Goal: Task Accomplishment & Management: Use online tool/utility

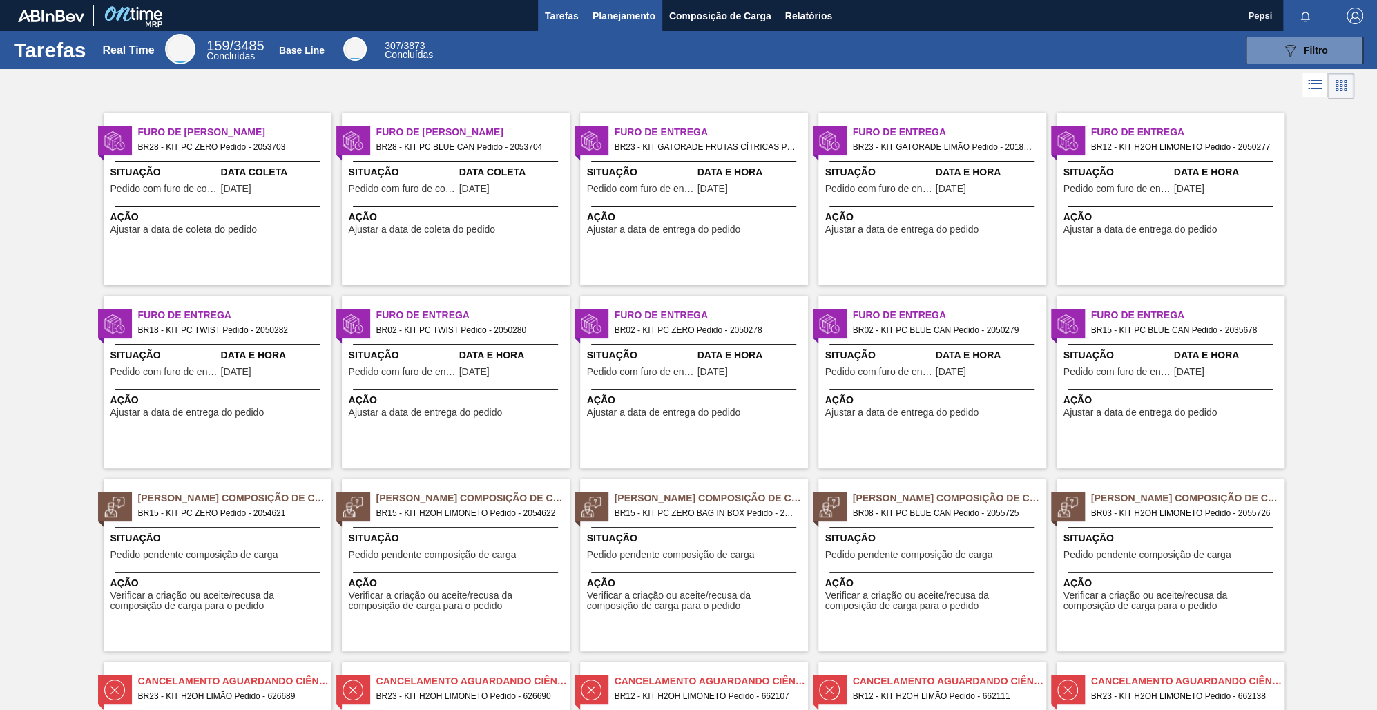
click at [628, 19] on span "Planejamento" at bounding box center [623, 16] width 63 height 17
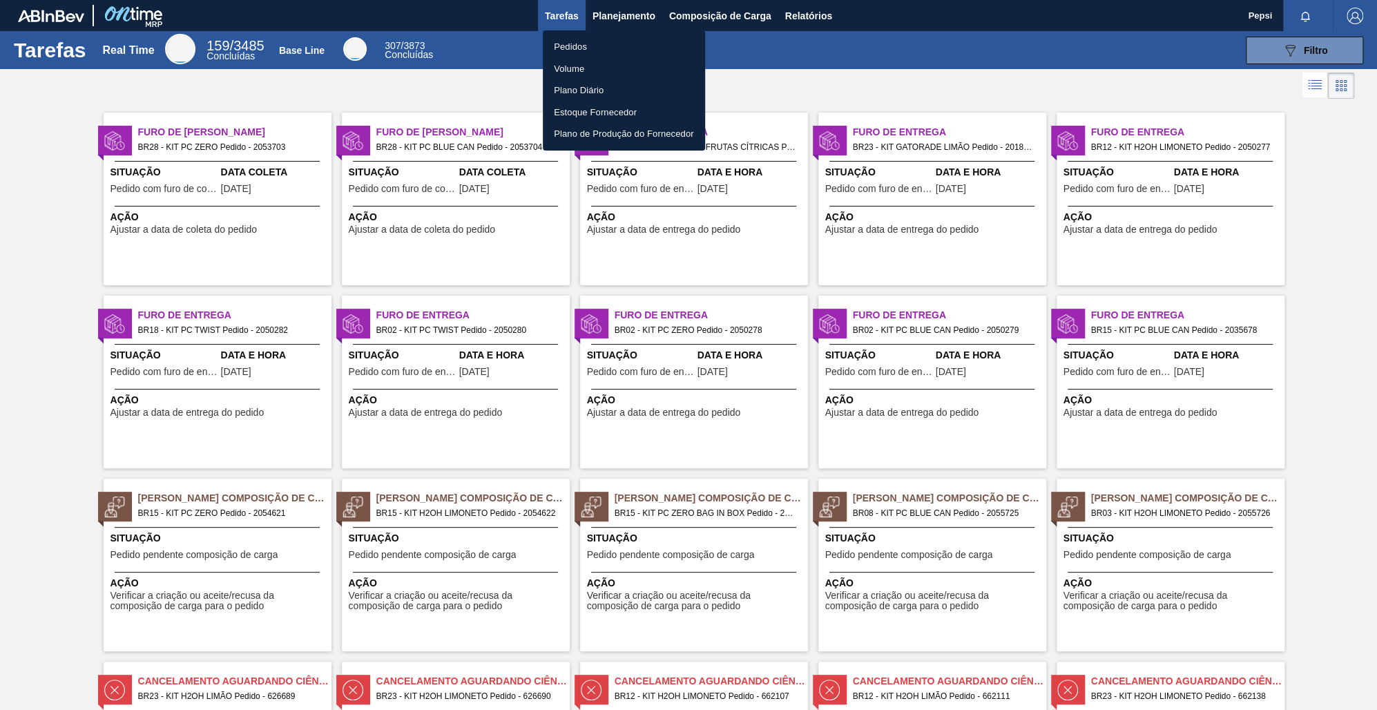
click at [580, 50] on li "Pedidos" at bounding box center [624, 47] width 162 height 22
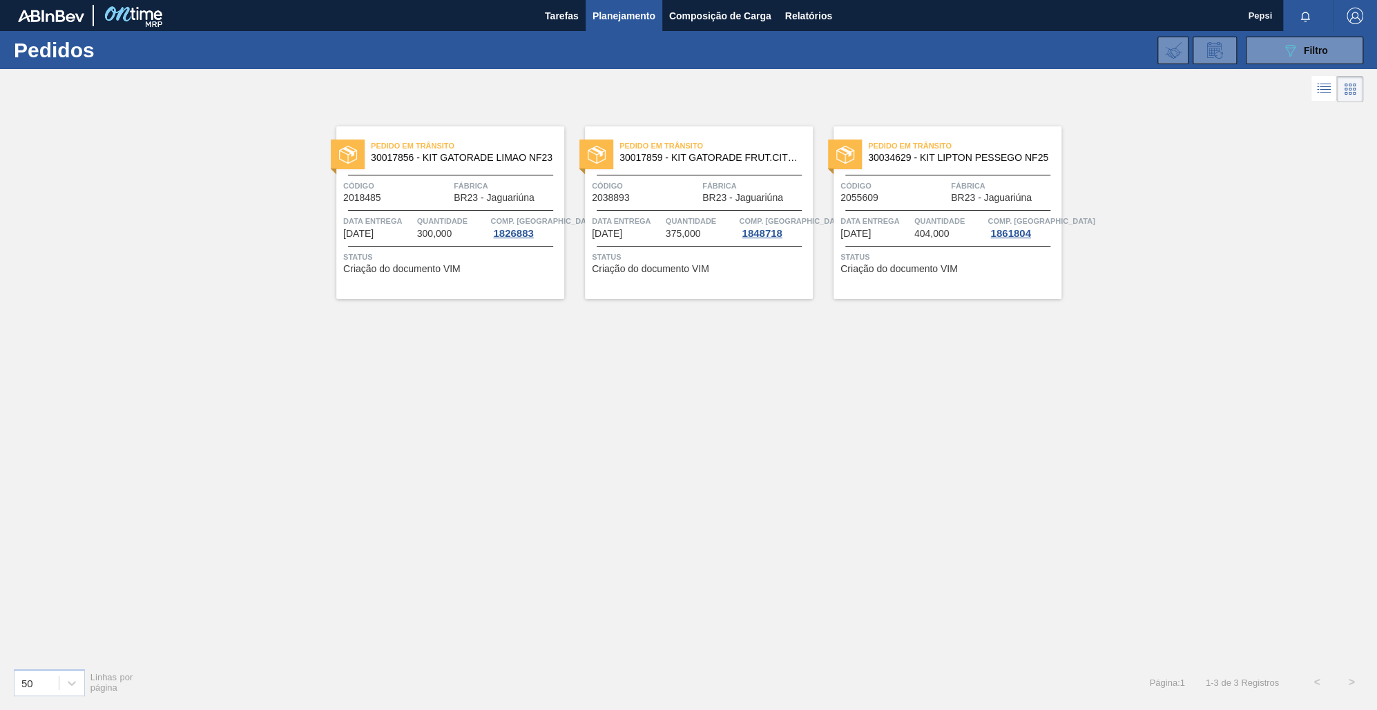
click at [585, 0] on button "Planejamento" at bounding box center [623, 15] width 77 height 31
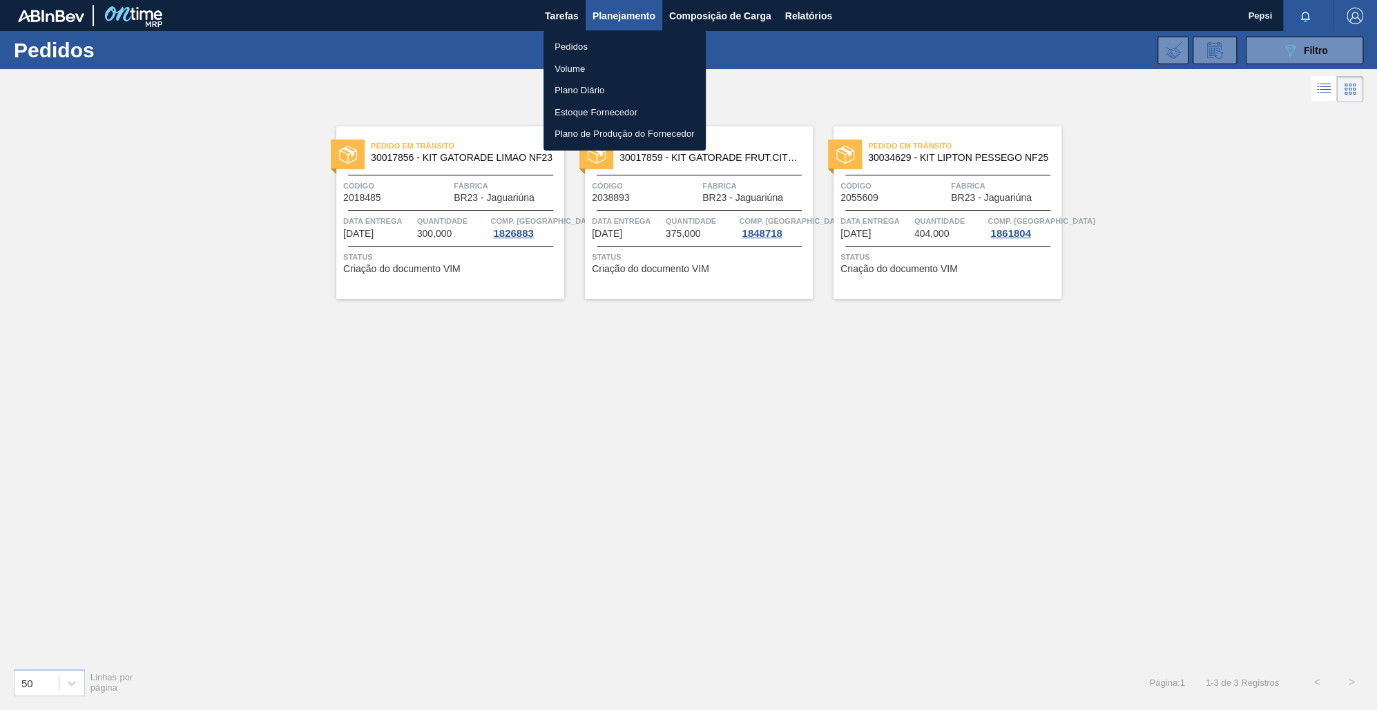
click at [843, 567] on div at bounding box center [688, 355] width 1377 height 710
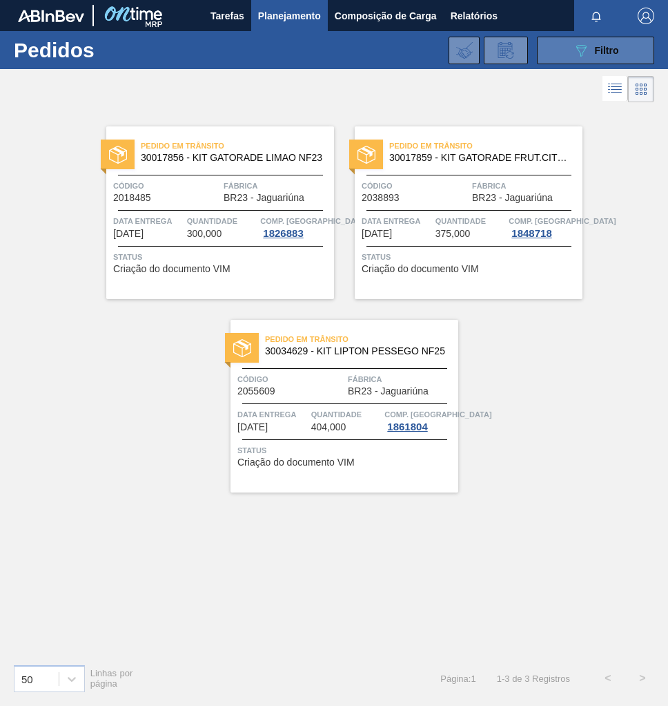
click at [608, 39] on button "089F7B8B-B2A5-4AFE-B5C0-19BA573D28AC Filtro" at bounding box center [595, 51] width 117 height 28
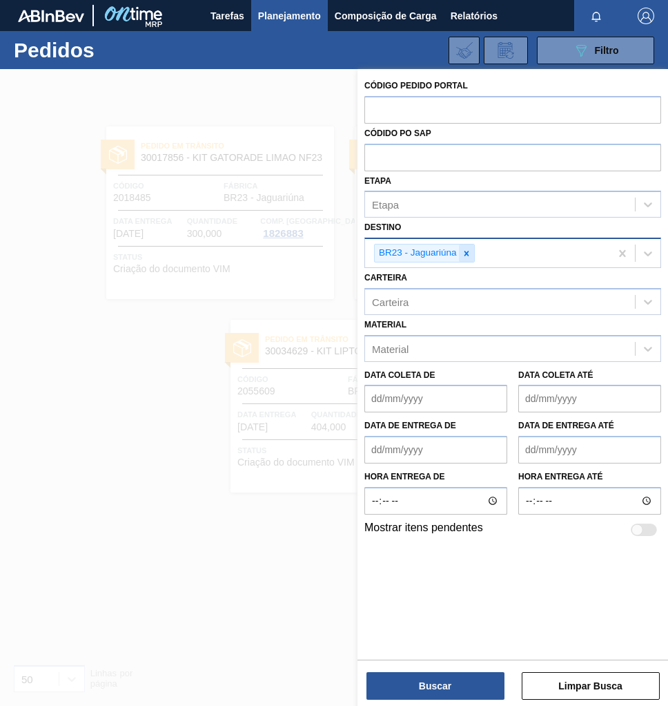
click at [465, 253] on icon at bounding box center [467, 254] width 10 height 10
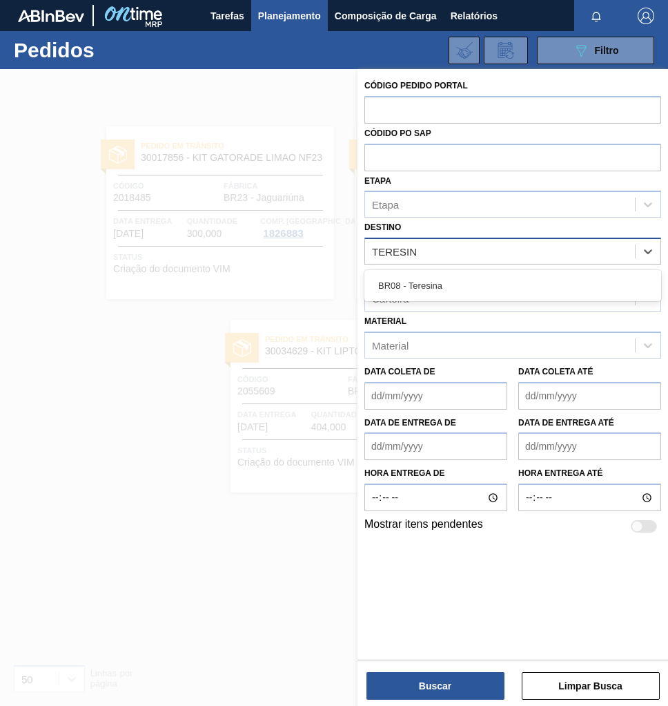
type input "TERESINA"
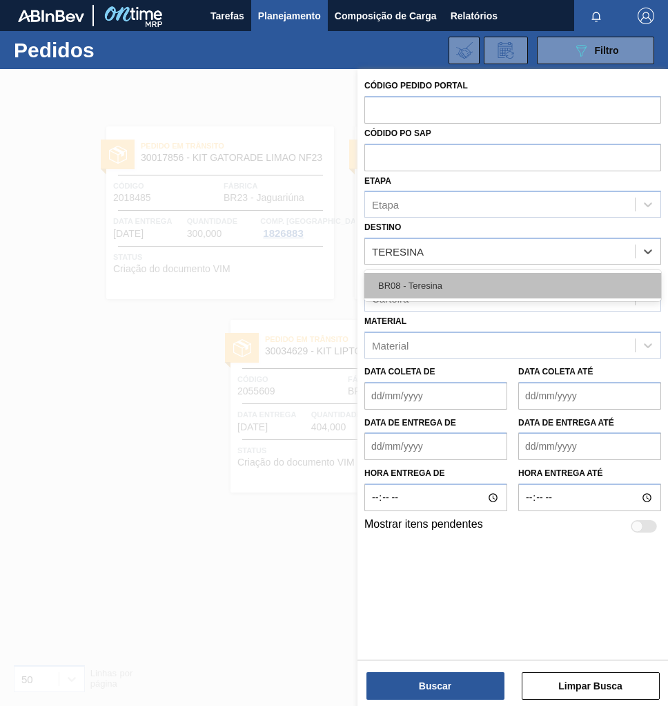
click at [479, 278] on div "BR08 - Teresina" at bounding box center [513, 286] width 297 height 26
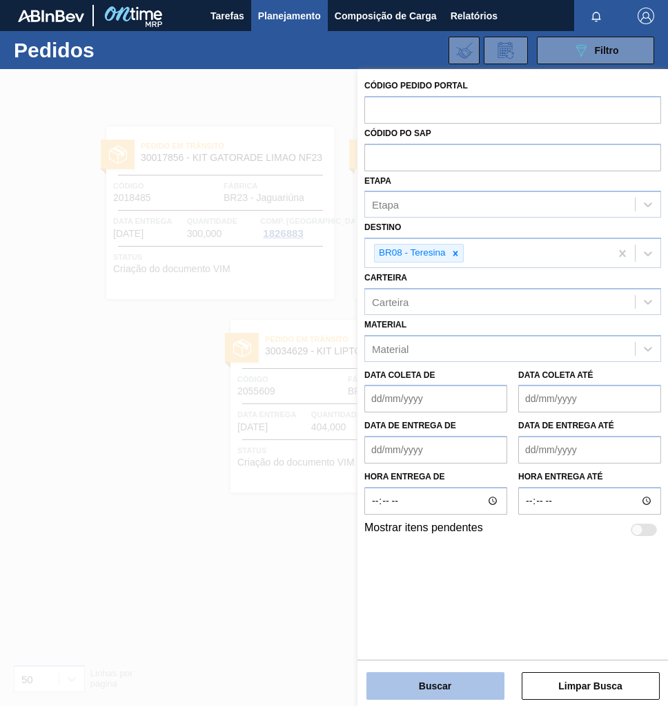
click at [423, 691] on button "Buscar" at bounding box center [436, 686] width 138 height 28
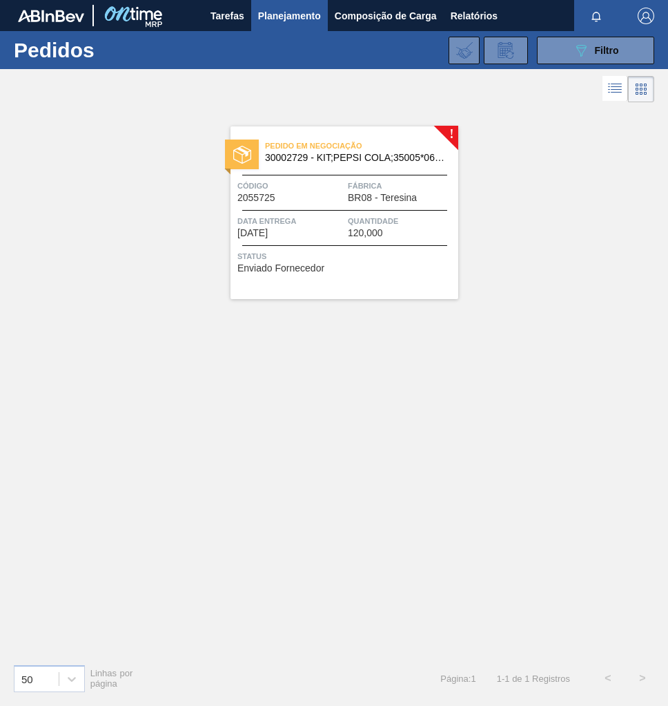
click at [390, 175] on div at bounding box center [344, 175] width 205 height 1
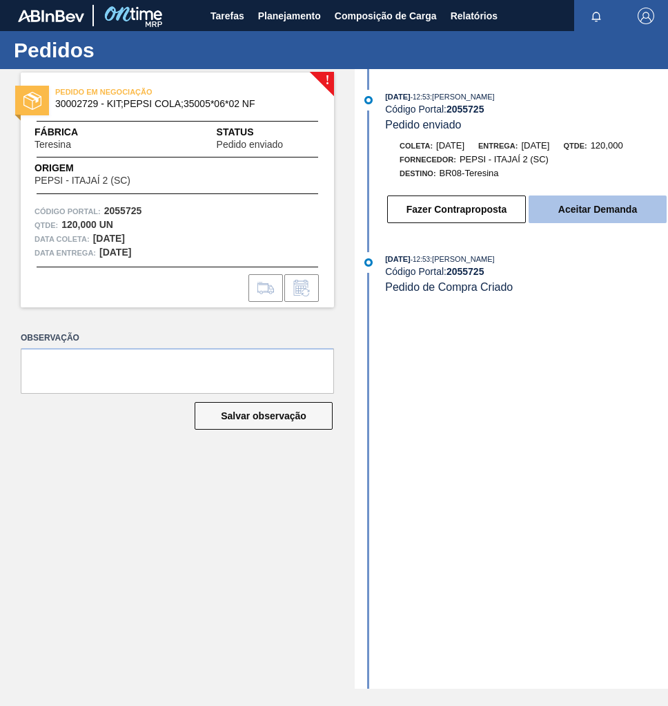
click at [605, 213] on button "Aceitar Demanda" at bounding box center [598, 209] width 138 height 28
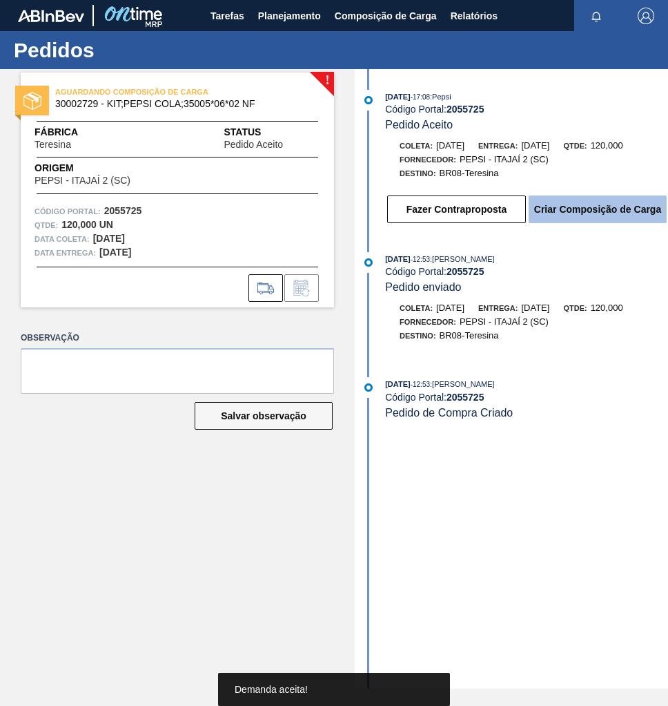
click at [593, 221] on button "Criar Composição de Carga" at bounding box center [598, 209] width 138 height 28
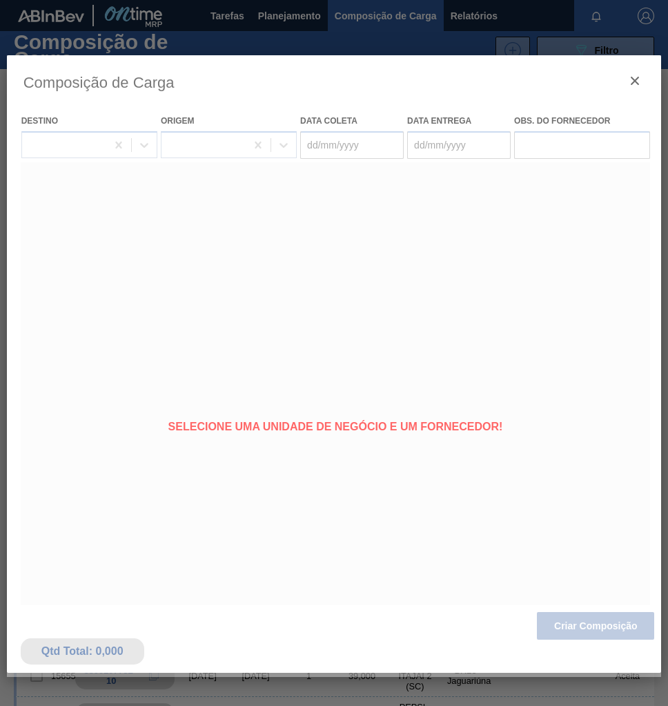
type coleta "16/10/2025"
type Entrega "27/10/2025"
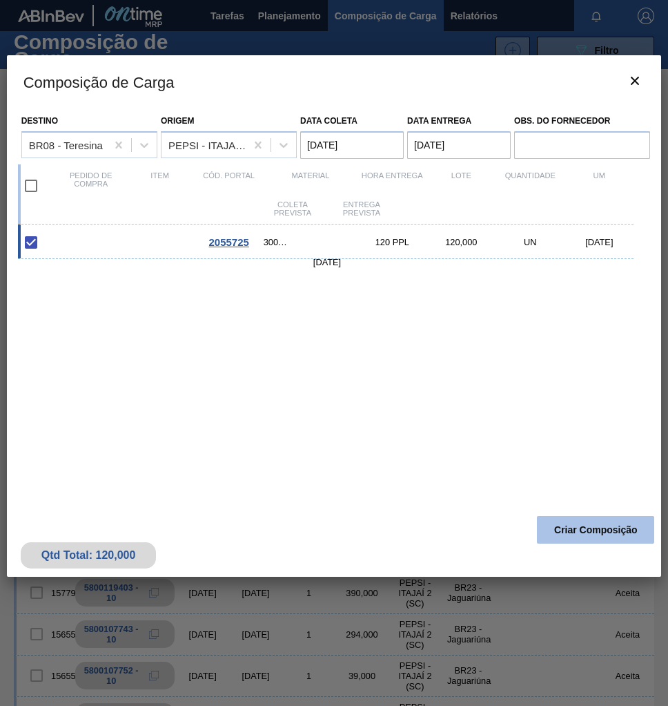
click at [583, 533] on button "Criar Composição" at bounding box center [595, 530] width 117 height 28
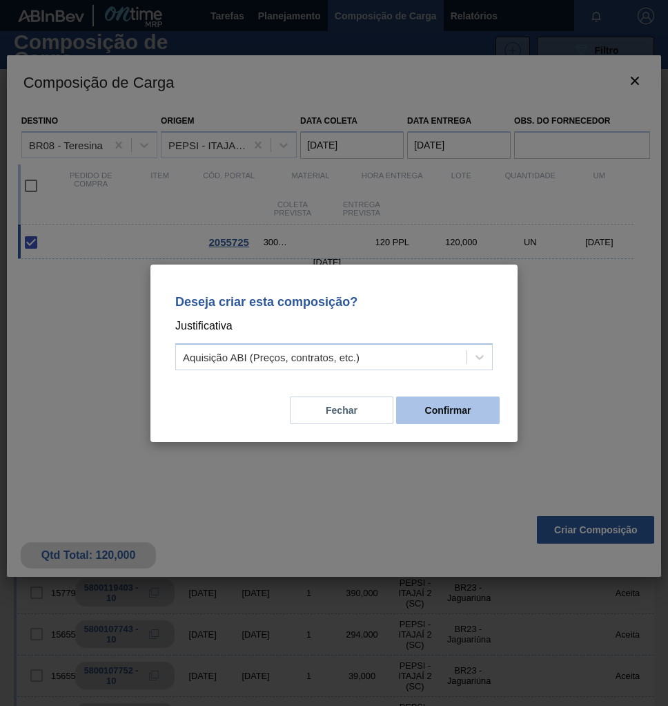
click at [473, 418] on button "Confirmar" at bounding box center [448, 410] width 104 height 28
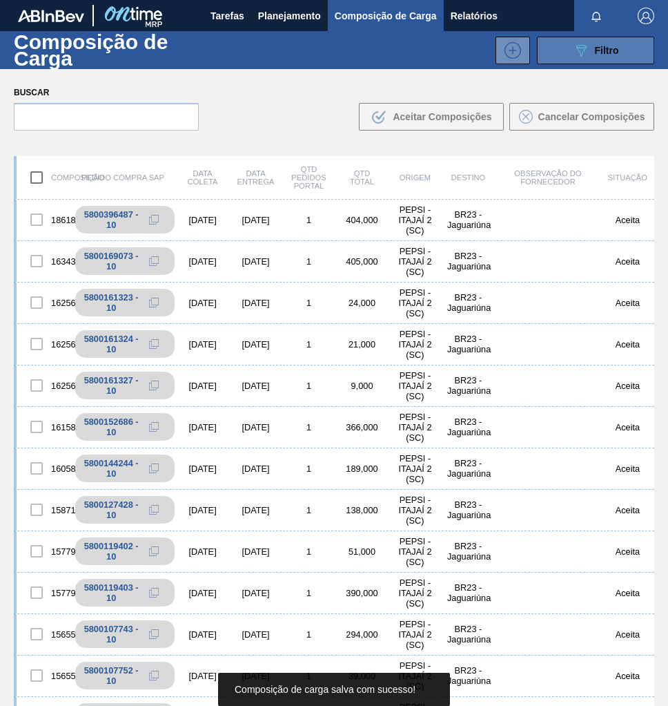
click at [581, 57] on icon "089F7B8B-B2A5-4AFE-B5C0-19BA573D28AC" at bounding box center [581, 50] width 17 height 17
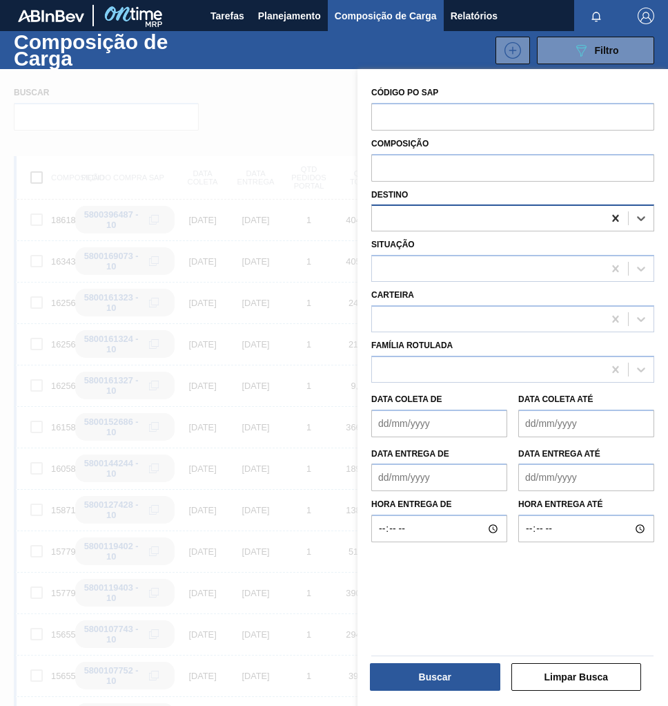
click at [619, 222] on icon at bounding box center [616, 218] width 14 height 14
type input "TERESI"
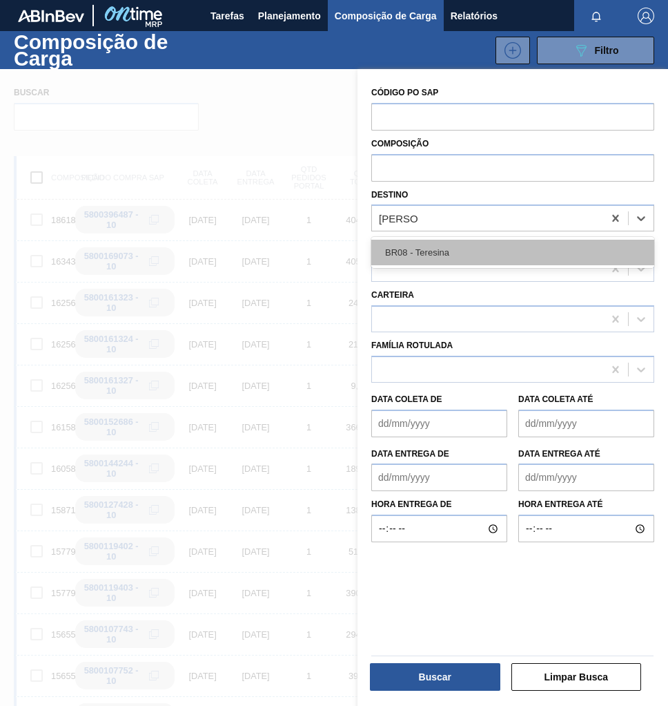
click at [489, 246] on div "BR08 - Teresina" at bounding box center [512, 253] width 283 height 26
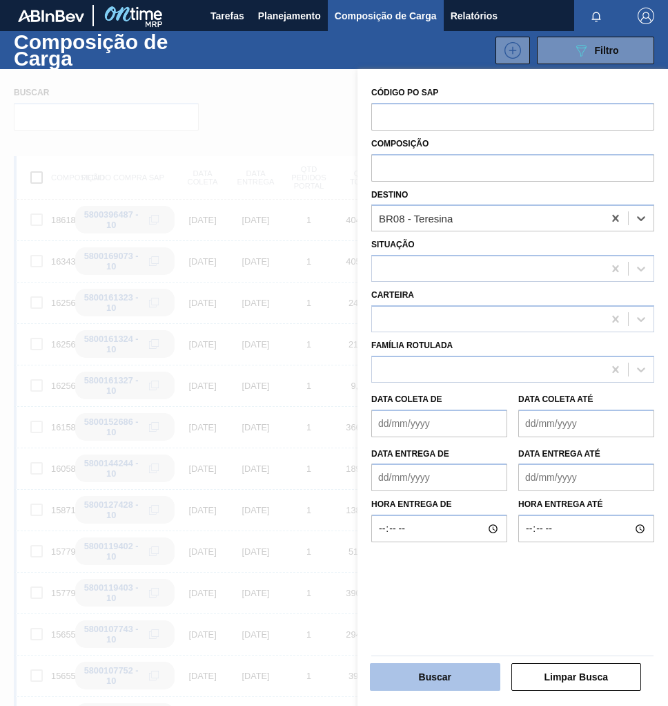
click at [449, 684] on button "Buscar" at bounding box center [435, 677] width 130 height 28
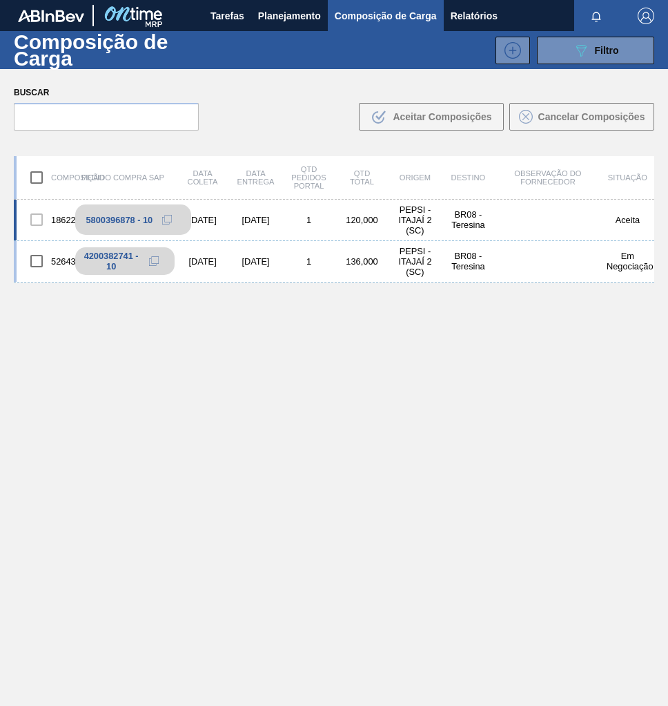
click at [150, 217] on div "5800396878 - 10" at bounding box center [119, 220] width 67 height 10
click at [168, 218] on icon at bounding box center [167, 220] width 10 height 10
click at [271, 9] on span "Planejamento" at bounding box center [289, 16] width 63 height 17
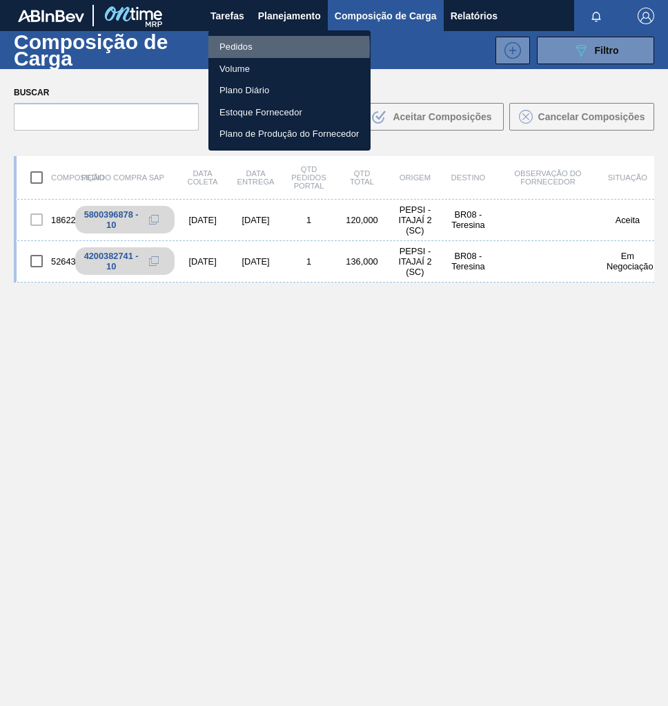
click at [246, 48] on li "Pedidos" at bounding box center [289, 47] width 162 height 22
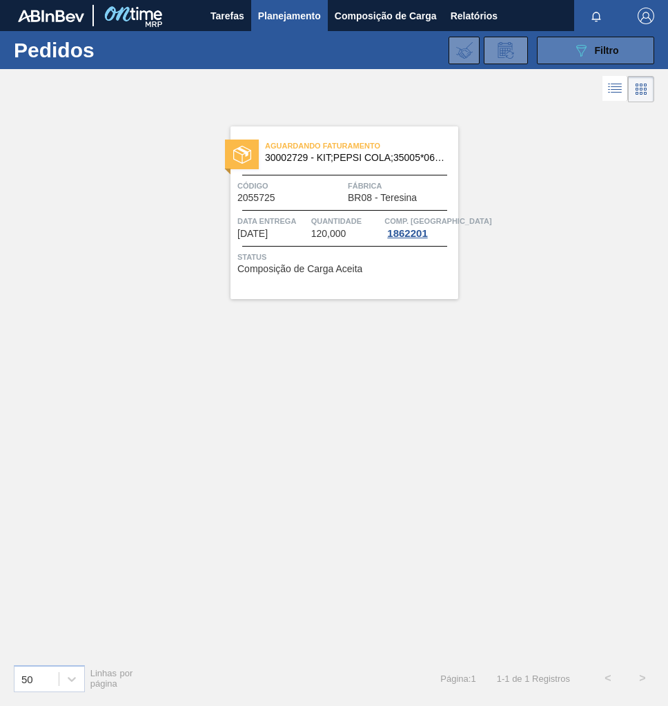
click at [619, 55] on span "Filtro" at bounding box center [607, 50] width 24 height 11
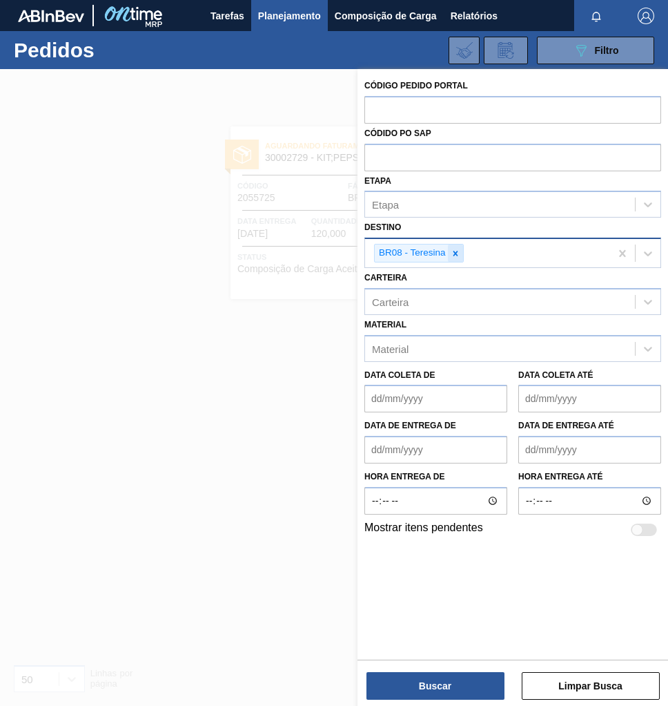
click at [458, 252] on icon at bounding box center [456, 254] width 10 height 10
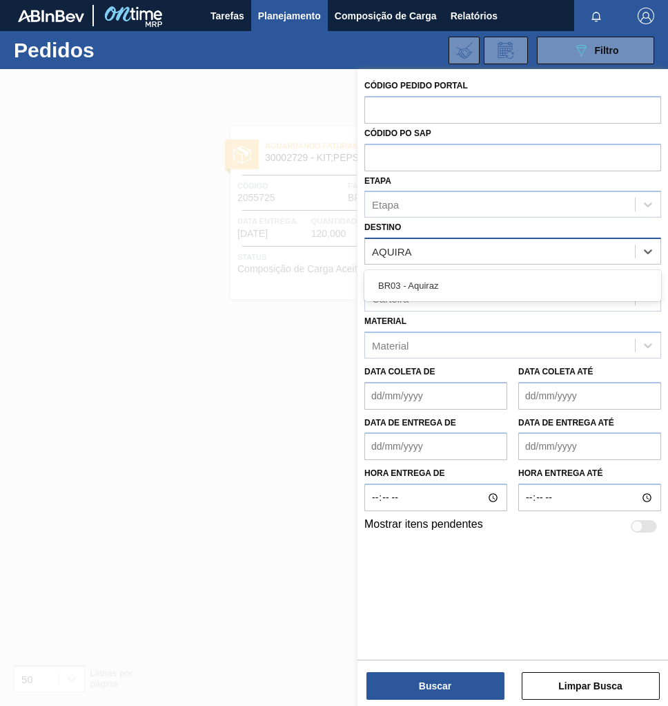
type input "AQUIRAZ"
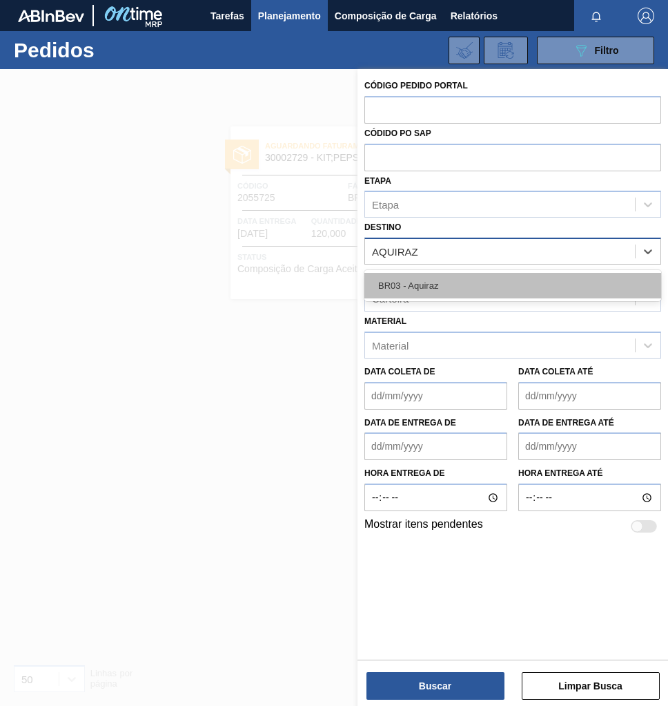
click at [462, 284] on div "BR03 - Aquiraz" at bounding box center [513, 286] width 297 height 26
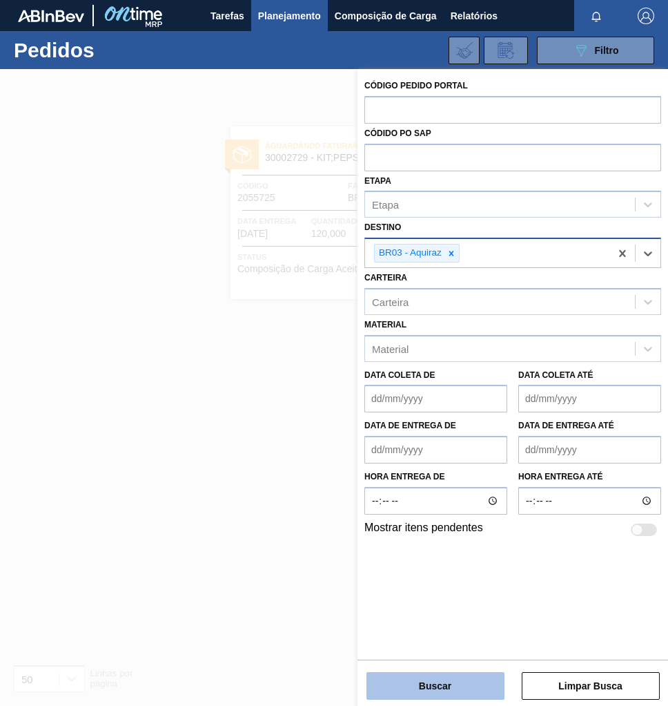
click at [405, 692] on button "Buscar" at bounding box center [436, 686] width 138 height 28
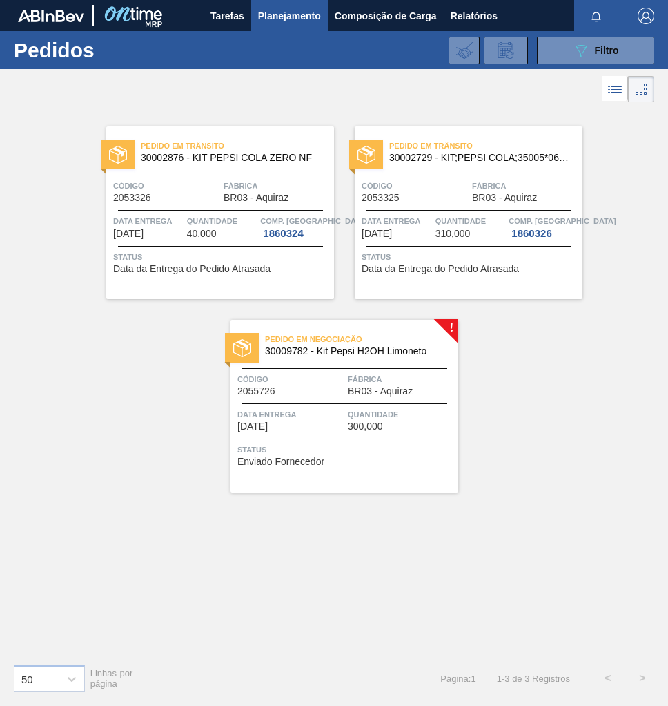
click at [380, 407] on span "Quantidade" at bounding box center [401, 414] width 107 height 14
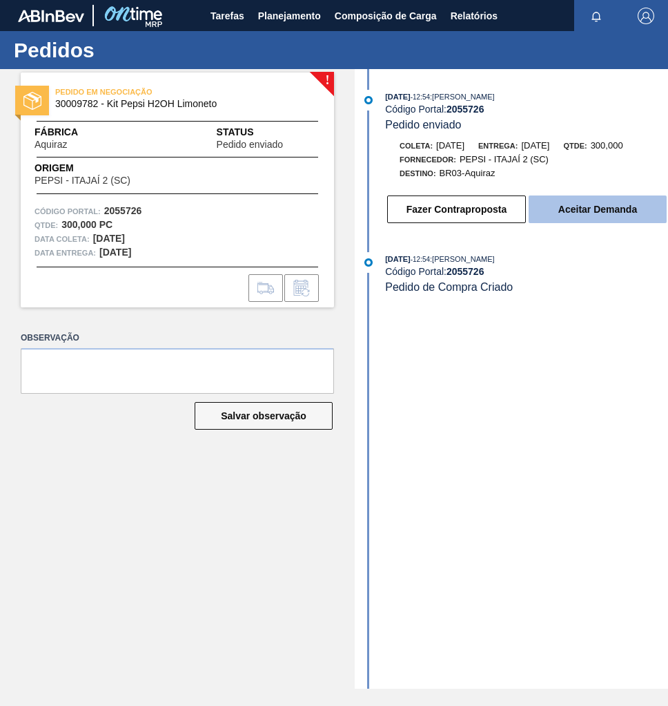
click at [612, 220] on button "Aceitar Demanda" at bounding box center [598, 209] width 138 height 28
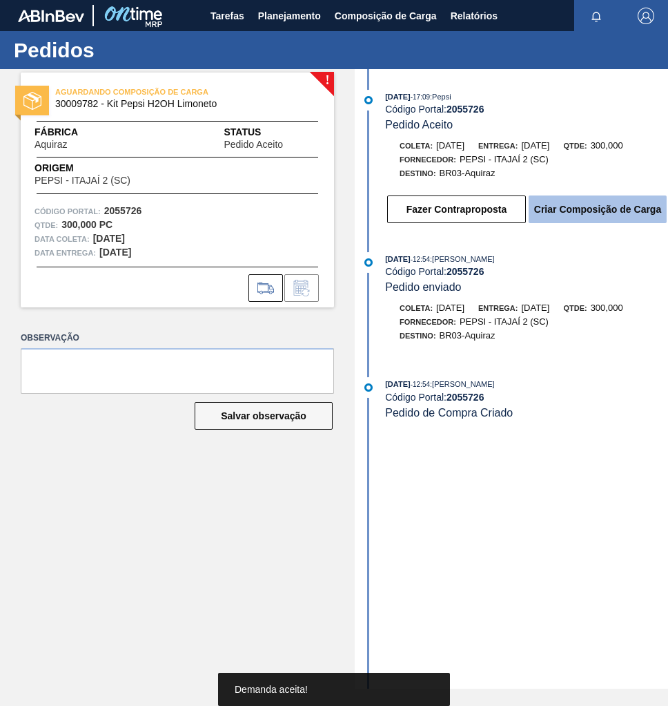
click at [600, 220] on button "Criar Composição de Carga" at bounding box center [598, 209] width 138 height 28
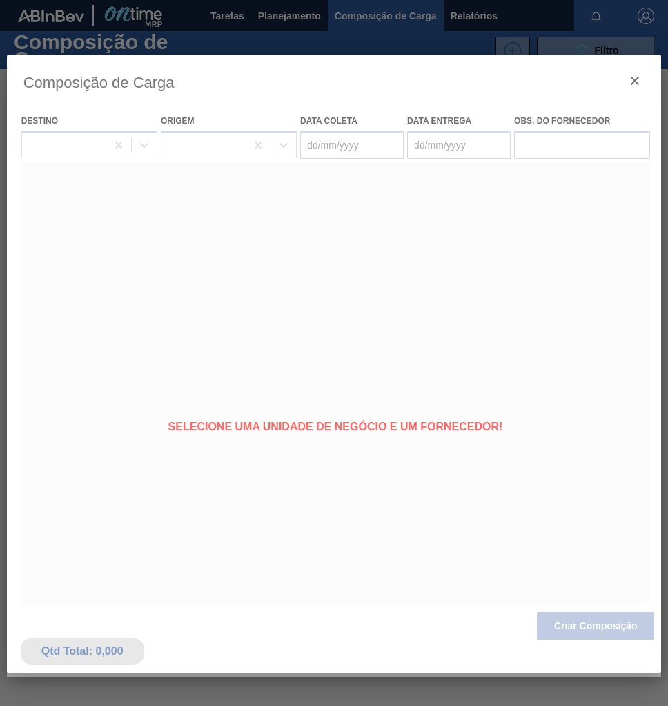
type coleta "16/10/2025"
type Entrega "28/10/2025"
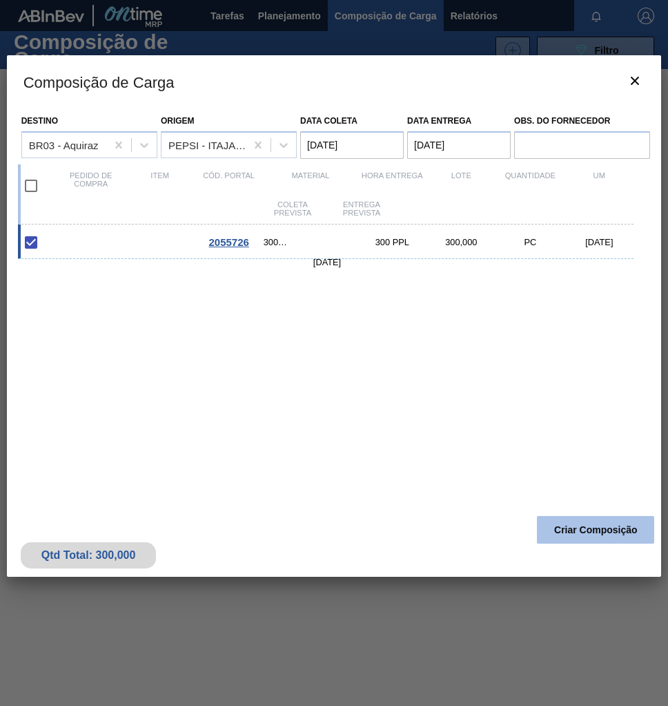
click at [603, 536] on button "Criar Composição" at bounding box center [595, 530] width 117 height 28
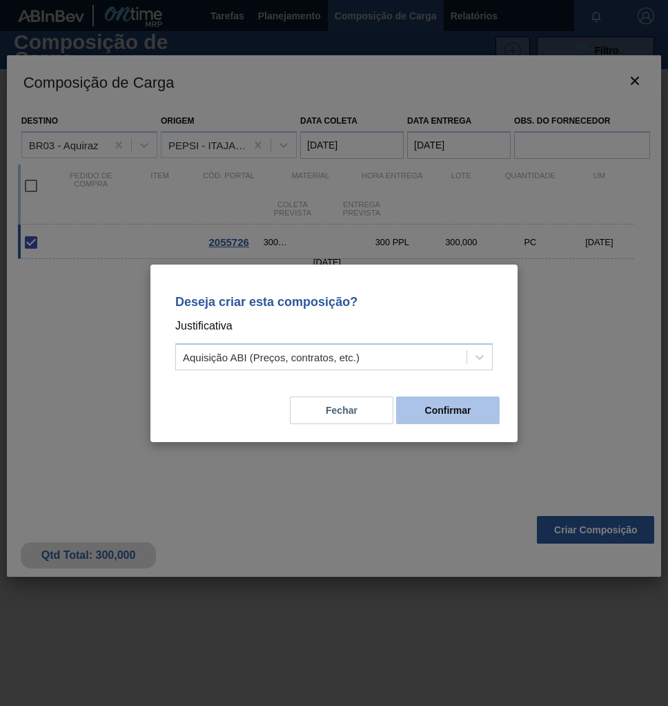
click at [463, 405] on button "Confirmar" at bounding box center [448, 410] width 104 height 28
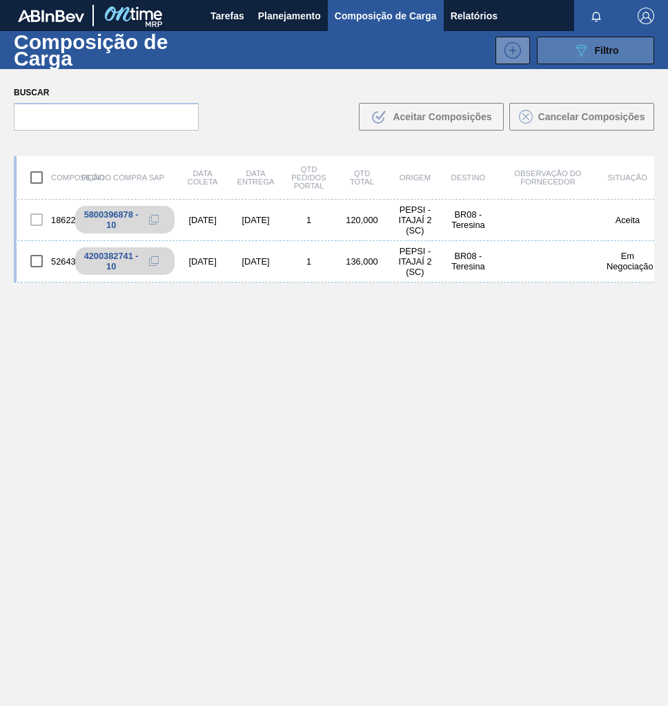
click at [600, 59] on button "089F7B8B-B2A5-4AFE-B5C0-19BA573D28AC Filtro" at bounding box center [595, 51] width 117 height 28
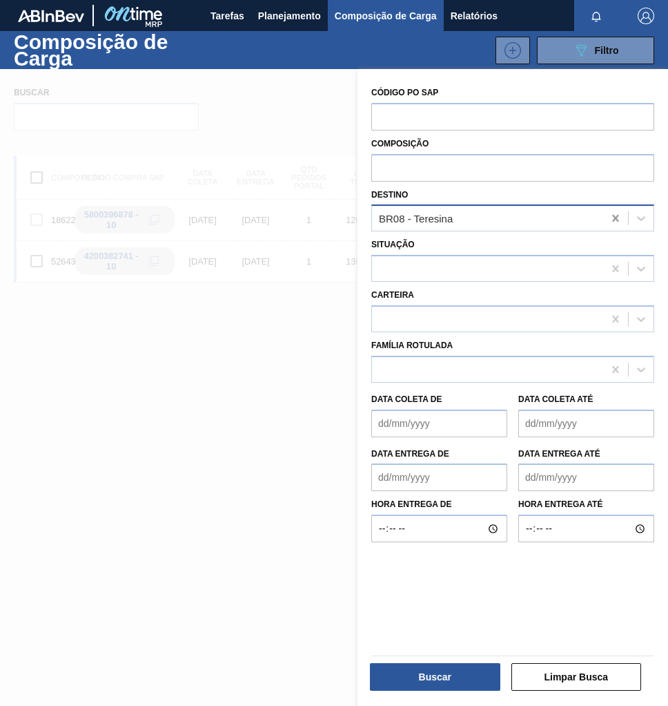
click at [609, 222] on icon at bounding box center [616, 218] width 14 height 14
type input "AQUIRAZ"
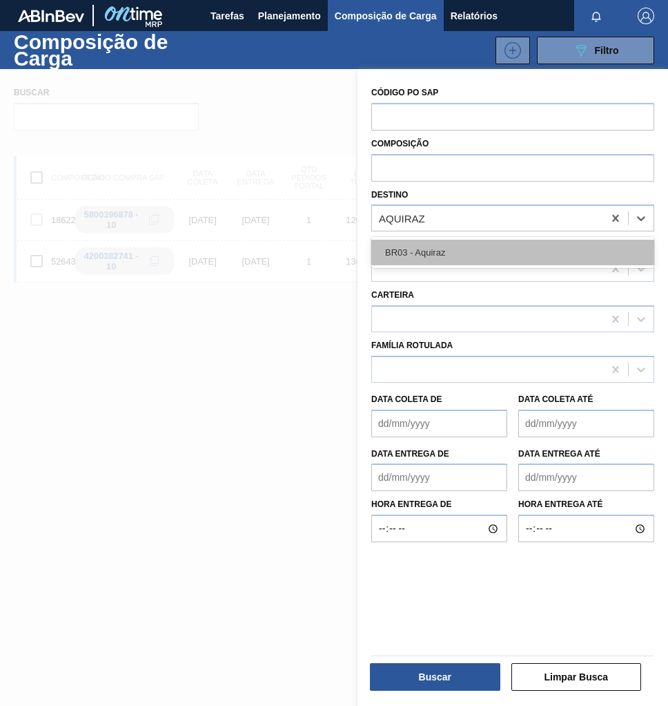
click at [558, 244] on div "BR03 - Aquiraz" at bounding box center [512, 253] width 283 height 26
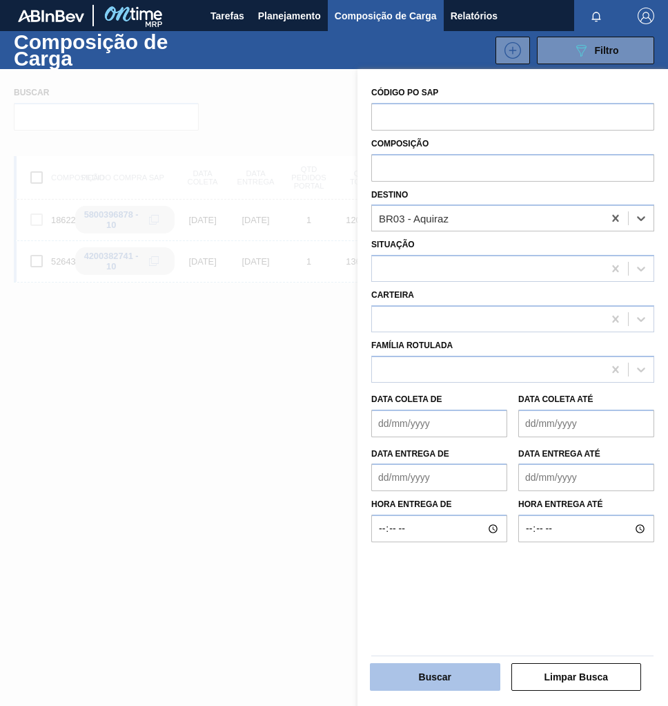
click at [427, 677] on button "Buscar" at bounding box center [435, 677] width 130 height 28
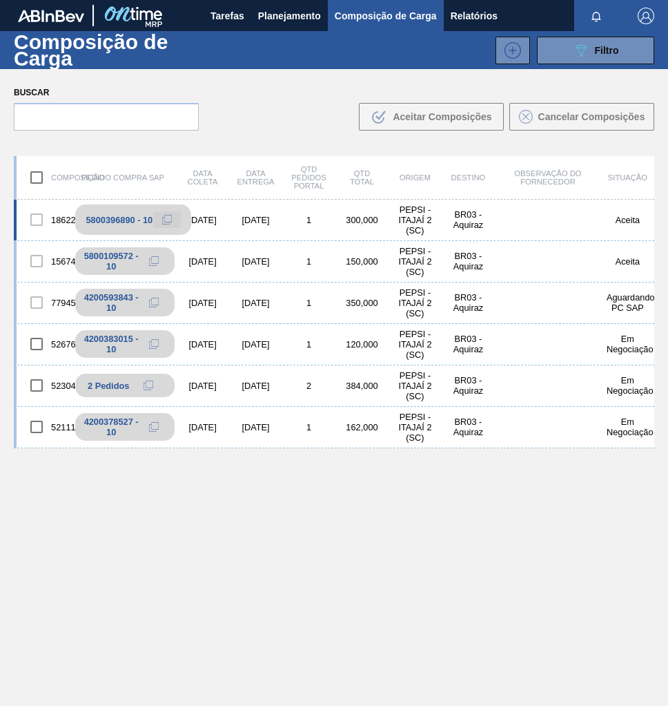
click at [165, 220] on icon at bounding box center [167, 220] width 10 height 10
click at [393, 577] on div "1862213 5800396890 - 10 16/10/2025 28/10/2025 1 300,000 PEPSI - ITAJAÍ 2 (SC) B…" at bounding box center [334, 485] width 641 height 571
click at [329, 578] on div "1862213 5800396890 - 10 16/10/2025 28/10/2025 1 300,000 PEPSI - ITAJAÍ 2 (SC) B…" at bounding box center [334, 485] width 641 height 571
